Goal: Complete application form: Complete application form

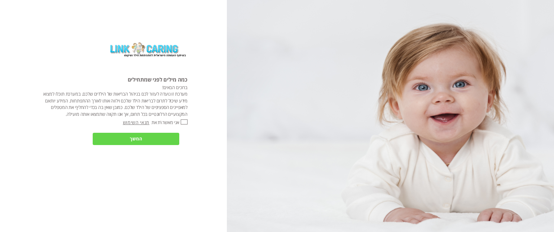
click at [182, 121] on input "אני מאשר\ת את" at bounding box center [184, 121] width 7 height 5
checkbox input "true"
click at [163, 139] on input "המשך" at bounding box center [136, 139] width 87 height 12
type input "כן"
type input "עוד לא"
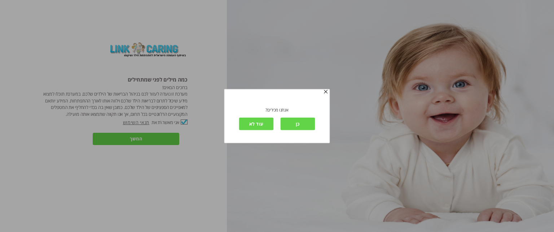
click at [260, 120] on input "עוד לא" at bounding box center [256, 124] width 35 height 12
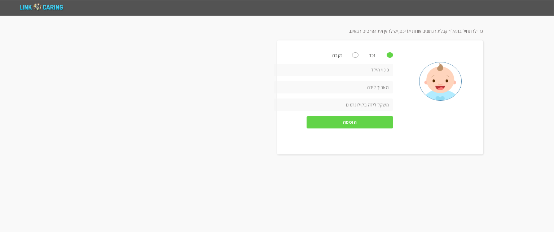
click at [377, 66] on input "text" at bounding box center [333, 70] width 119 height 12
type input "ילד 2"
type input "0205-08-24"
click at [377, 103] on input "number" at bounding box center [333, 104] width 119 height 12
type input "2.9"
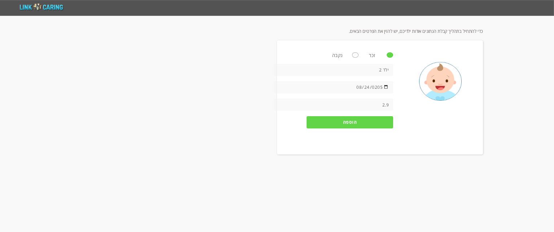
click at [369, 124] on input "הוספה" at bounding box center [349, 122] width 87 height 12
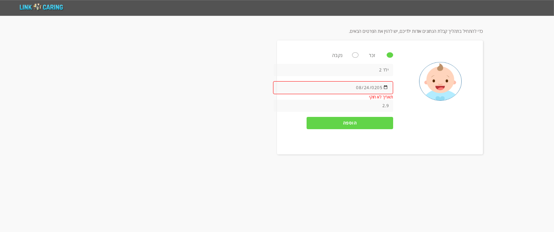
click at [357, 83] on input "0205-08-24" at bounding box center [333, 87] width 120 height 13
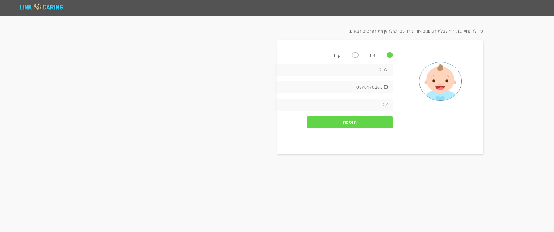
click at [380, 85] on input "0205-08-01" at bounding box center [333, 87] width 119 height 12
type input "2025-08-01"
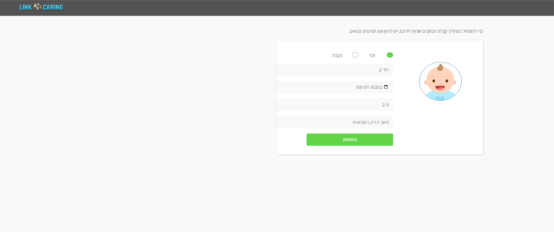
click at [368, 124] on div "ילד 2 2025-08-01 תאריך לא חוקי 2.9 kg lb הוספה" at bounding box center [333, 99] width 119 height 70
click at [371, 123] on input "number" at bounding box center [333, 122] width 119 height 12
type input "38"
click at [357, 141] on input "הוספה" at bounding box center [349, 139] width 87 height 12
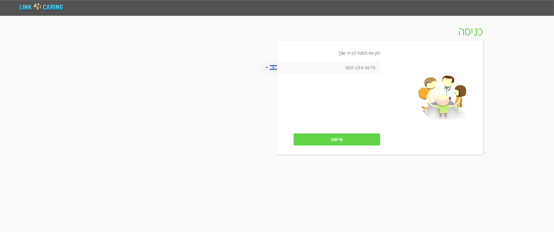
click at [356, 68] on input "tel" at bounding box center [319, 68] width 119 height 12
type input "0503155388"
click at [341, 137] on input "אישור" at bounding box center [336, 139] width 87 height 12
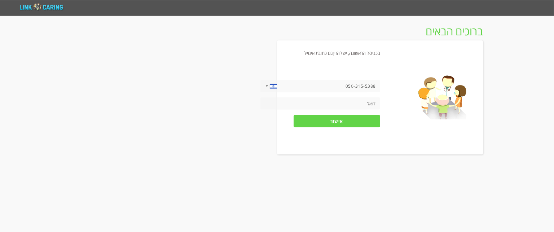
click at [348, 102] on input "tel" at bounding box center [319, 103] width 119 height 12
type input "[EMAIL_ADDRESS][DOMAIN_NAME]"
click at [349, 124] on input "אישור" at bounding box center [336, 121] width 87 height 12
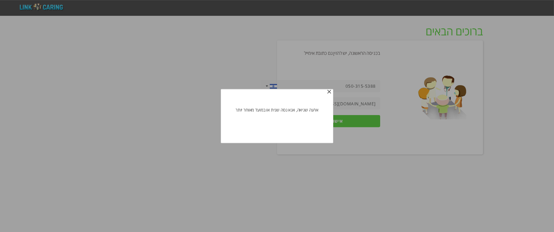
click at [367, 130] on div at bounding box center [277, 116] width 554 height 232
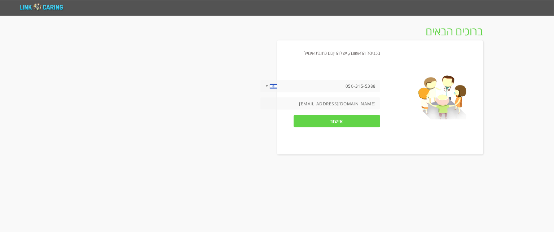
click at [351, 122] on input "אישור" at bounding box center [336, 121] width 87 height 12
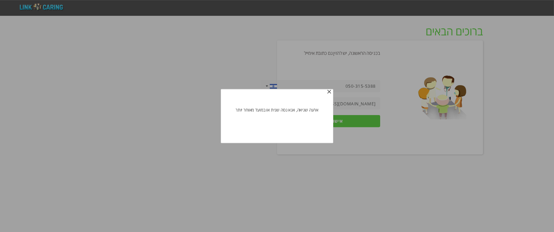
click at [328, 91] on span "button" at bounding box center [329, 92] width 6 height 6
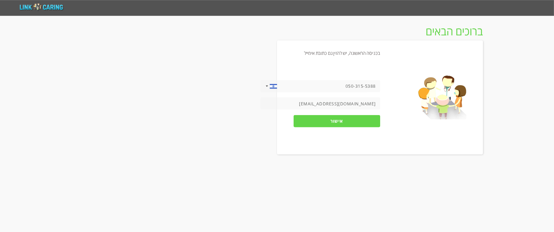
click at [337, 90] on input "050-315-5388" at bounding box center [319, 86] width 119 height 12
drag, startPoint x: 349, startPoint y: 85, endPoint x: 342, endPoint y: 84, distance: 7.2
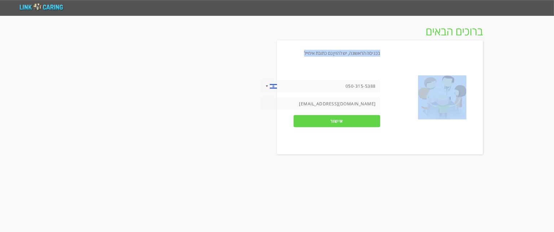
drag, startPoint x: 342, startPoint y: 84, endPoint x: 369, endPoint y: 88, distance: 26.9
click at [369, 88] on div "בכניסה הראשונה, יש להזין גם כתובת אימייל United States +1 United Kingdom +44 ‫ا…" at bounding box center [380, 97] width 206 height 114
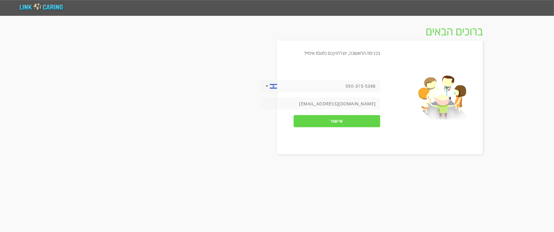
click at [369, 88] on input "050-315-5388" at bounding box center [319, 86] width 119 height 12
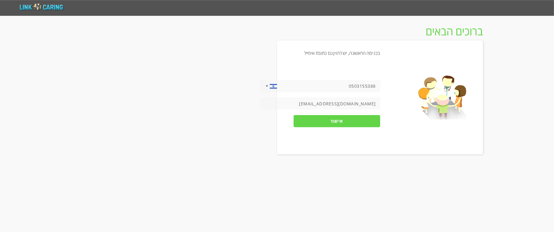
type input "0503155388"
click at [369, 98] on input "[EMAIL_ADDRESS][DOMAIN_NAME]" at bounding box center [319, 103] width 119 height 12
click at [370, 126] on input "אישור" at bounding box center [336, 121] width 87 height 12
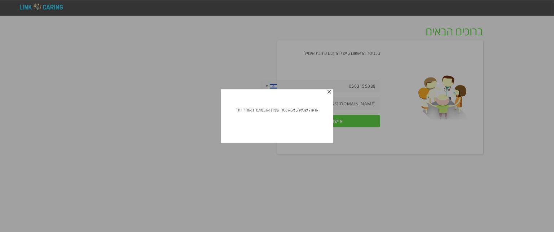
click at [328, 91] on span "button" at bounding box center [329, 92] width 6 height 6
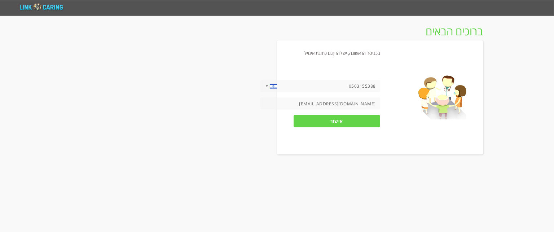
click at [328, 103] on input "[EMAIL_ADDRESS][DOMAIN_NAME]" at bounding box center [319, 103] width 119 height 12
click at [374, 105] on input "[EMAIL_ADDRESS][DOMAIN_NAME]" at bounding box center [319, 103] width 119 height 12
type input "l"
type input "[EMAIL_ADDRESS][DOMAIN_NAME]"
click at [345, 119] on input "אישור" at bounding box center [336, 121] width 87 height 12
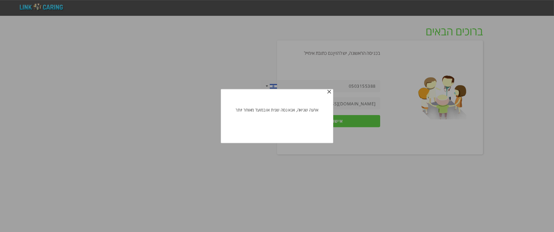
click at [354, 145] on div at bounding box center [277, 116] width 554 height 232
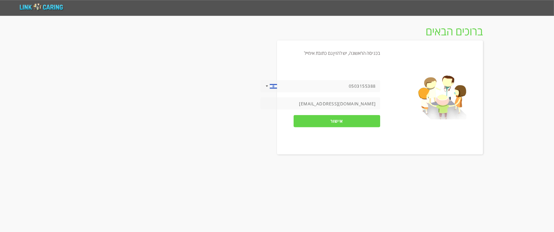
click at [338, 104] on input "[EMAIL_ADDRESS][DOMAIN_NAME]" at bounding box center [319, 103] width 119 height 12
click at [327, 101] on input "[EMAIL_ADDRESS][DOMAIN_NAME]" at bounding box center [319, 103] width 119 height 12
click at [376, 104] on input "[EMAIL_ADDRESS][DOMAIN_NAME]" at bounding box center [319, 103] width 119 height 12
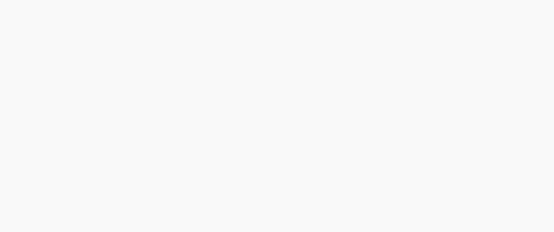
type input "כן"
type input "עוד לא"
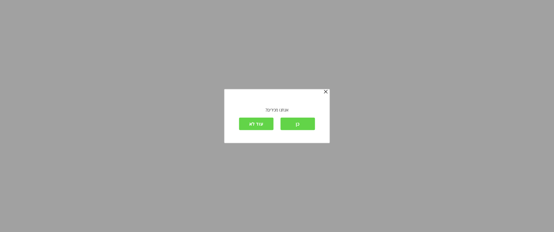
click at [256, 127] on input "עוד לא" at bounding box center [256, 124] width 35 height 12
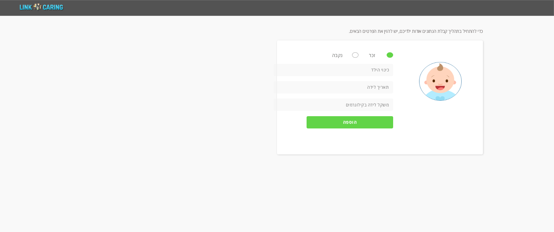
click at [365, 71] on input "text" at bounding box center [333, 70] width 119 height 12
type input "s"
click at [380, 68] on input "[PERSON_NAME]" at bounding box center [333, 70] width 119 height 12
type input "ר"
type input "[PERSON_NAME]"
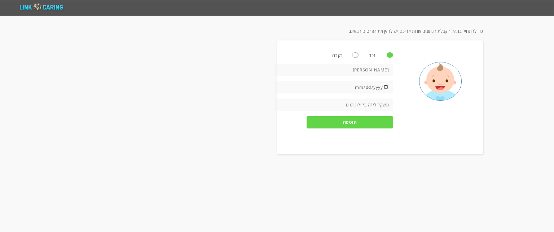
click at [357, 86] on input "date" at bounding box center [333, 87] width 119 height 12
type input "[DATE]"
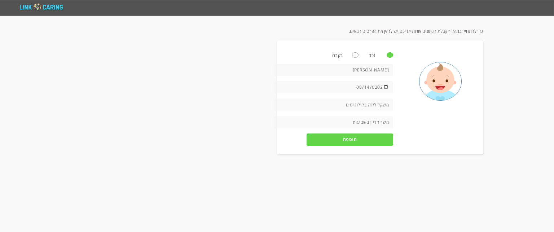
click at [363, 106] on input "number" at bounding box center [333, 104] width 119 height 12
type input "3.3"
click at [360, 121] on input "number" at bounding box center [333, 122] width 119 height 12
type input "41"
click at [355, 140] on input "הוספה" at bounding box center [349, 139] width 87 height 12
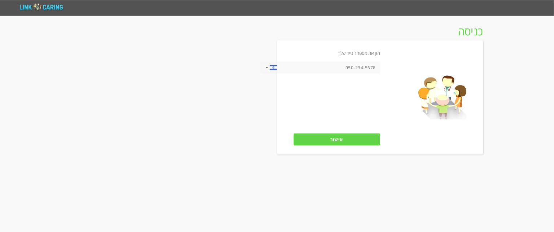
click at [355, 70] on input "tel" at bounding box center [319, 68] width 119 height 12
type input "0503155388"
click at [343, 137] on input "אישור" at bounding box center [336, 139] width 87 height 12
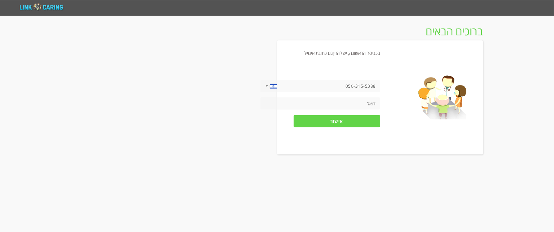
click at [347, 101] on input "tel" at bounding box center [319, 103] width 119 height 12
click at [344, 124] on input "אישור" at bounding box center [336, 121] width 87 height 12
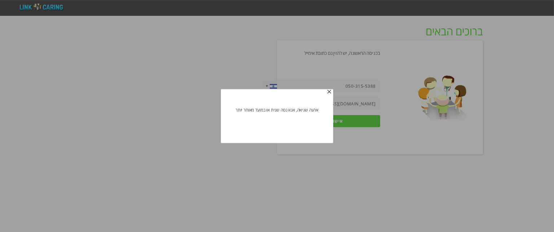
click at [329, 92] on span "button" at bounding box center [329, 92] width 6 height 6
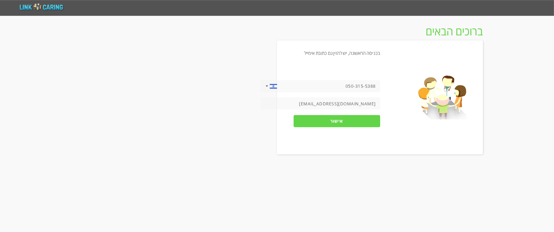
click at [338, 118] on input "אישור" at bounding box center [336, 121] width 87 height 12
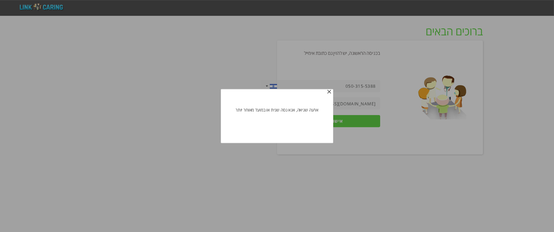
click at [328, 90] on span "button" at bounding box center [329, 92] width 6 height 6
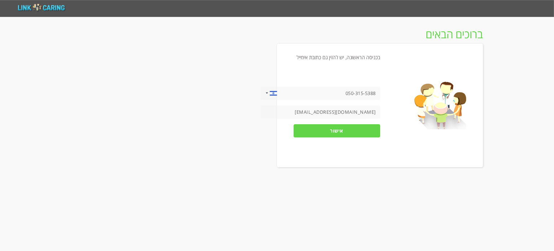
click at [340, 134] on input "אישור" at bounding box center [336, 130] width 87 height 13
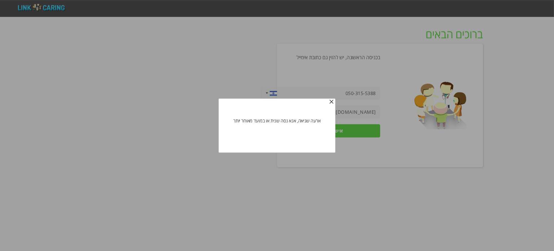
click at [334, 101] on span "button" at bounding box center [331, 102] width 6 height 6
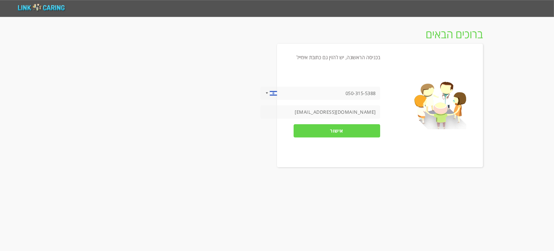
click at [337, 130] on input "אישור" at bounding box center [336, 130] width 87 height 13
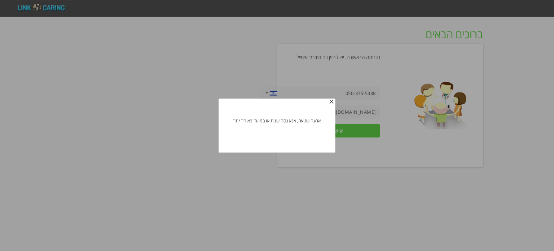
click at [332, 103] on span "button" at bounding box center [331, 102] width 6 height 6
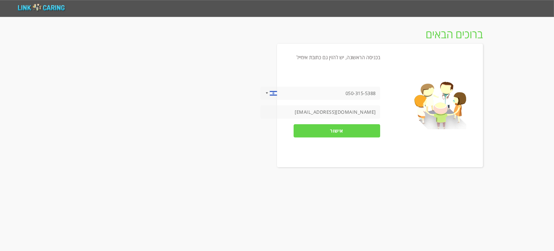
click at [329, 112] on input "[EMAIL_ADDRESS][DOMAIN_NAME]" at bounding box center [319, 111] width 119 height 13
click at [375, 112] on input "[EMAIL_ADDRESS][DOMAIN_NAME]" at bounding box center [319, 111] width 119 height 13
click at [335, 132] on input "אישור" at bounding box center [336, 130] width 87 height 13
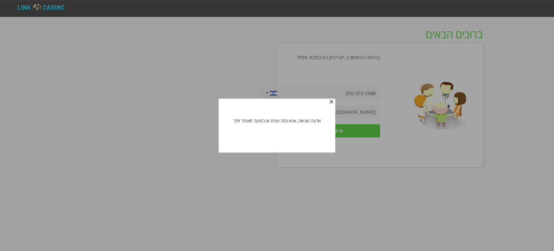
click at [332, 102] on span "button" at bounding box center [331, 102] width 6 height 6
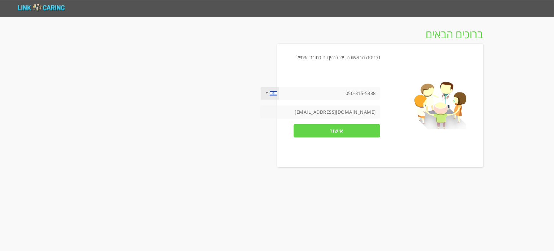
click at [266, 97] on div at bounding box center [270, 93] width 18 height 13
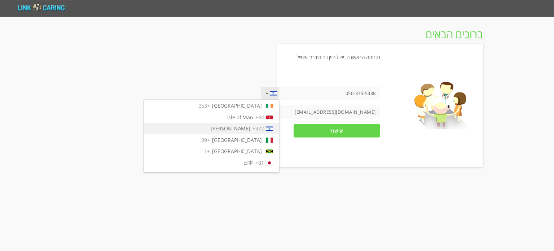
click at [254, 132] on span "+972" at bounding box center [257, 128] width 11 height 7
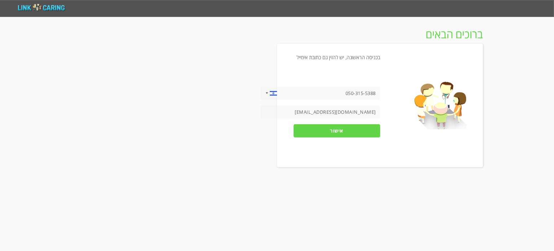
click at [318, 109] on input "[EMAIL_ADDRESS][DOMAIN_NAME]" at bounding box center [319, 111] width 119 height 13
click at [346, 130] on input "אישור" at bounding box center [336, 130] width 87 height 13
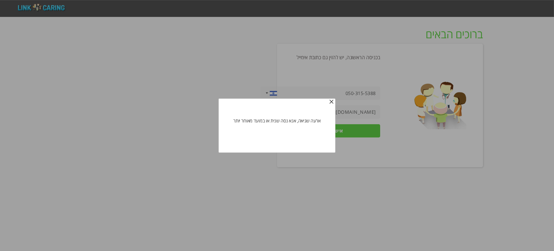
click at [330, 99] on div at bounding box center [277, 98] width 116 height 3
click at [334, 103] on span "button" at bounding box center [331, 102] width 6 height 6
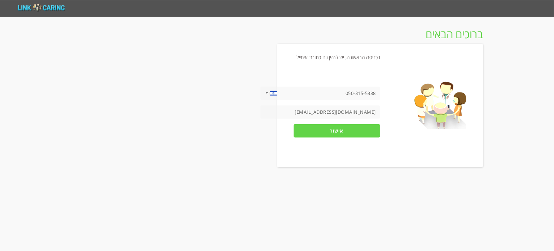
click at [373, 114] on input "[EMAIL_ADDRESS][DOMAIN_NAME]" at bounding box center [319, 111] width 119 height 13
type input "[EMAIL_ADDRESS][DOMAIN_NAME]"
click at [350, 127] on input "אישור" at bounding box center [336, 130] width 87 height 13
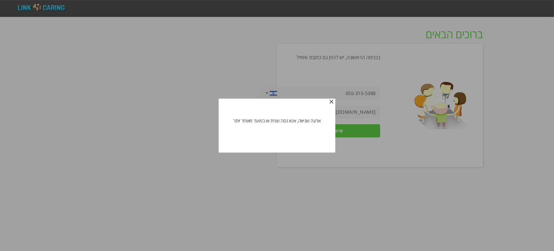
click at [378, 173] on div at bounding box center [277, 125] width 554 height 251
